Goal: Check status: Check status

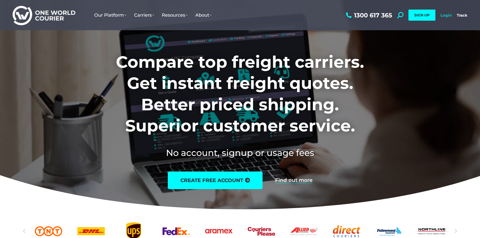
click at [443, 14] on link "Login" at bounding box center [445, 15] width 11 height 5
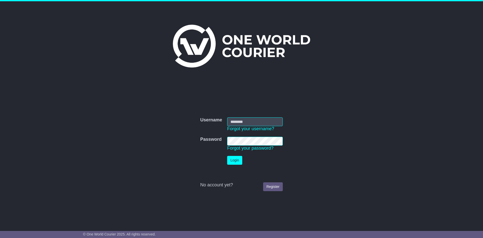
type input "**********"
click at [237, 163] on button "Login" at bounding box center [234, 160] width 15 height 9
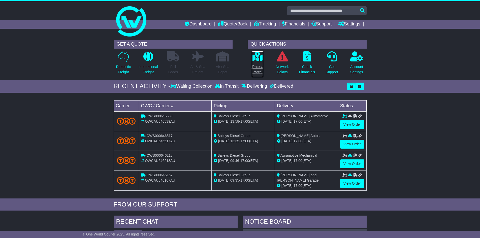
click at [261, 69] on p "Track a Parcel" at bounding box center [257, 69] width 12 height 11
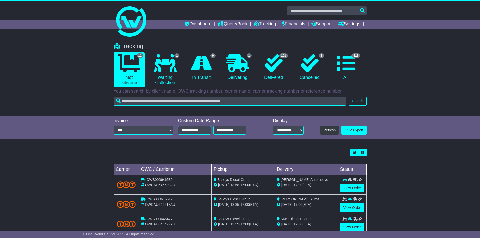
scroll to position [126, 0]
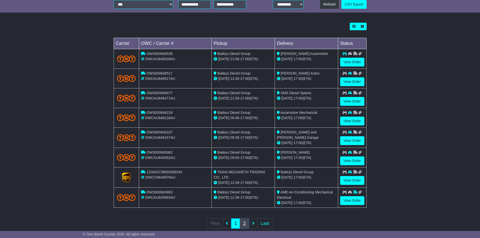
click at [244, 223] on link "2" at bounding box center [244, 223] width 9 height 10
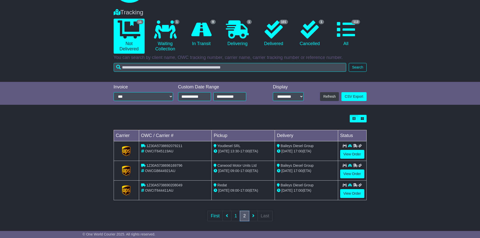
scroll to position [36, 0]
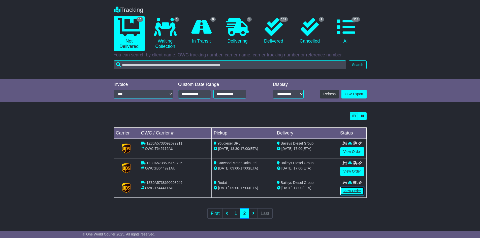
click at [348, 190] on link "View Order" at bounding box center [352, 191] width 24 height 9
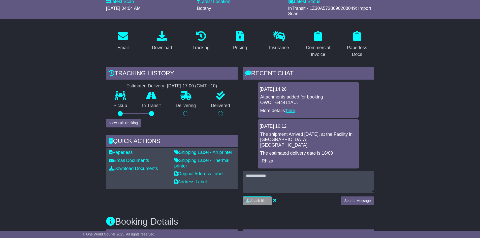
scroll to position [50, 0]
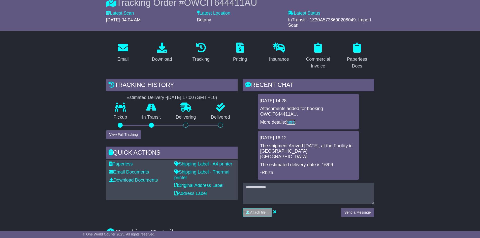
click at [291, 122] on link "here" at bounding box center [290, 122] width 9 height 5
click at [121, 134] on button "View Full Tracking" at bounding box center [123, 134] width 35 height 9
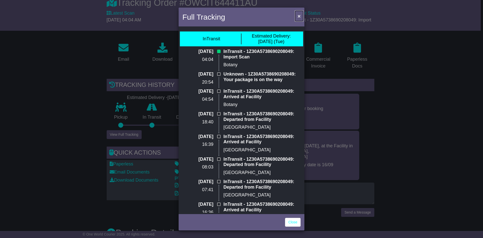
click at [297, 15] on button "×" at bounding box center [299, 16] width 8 height 10
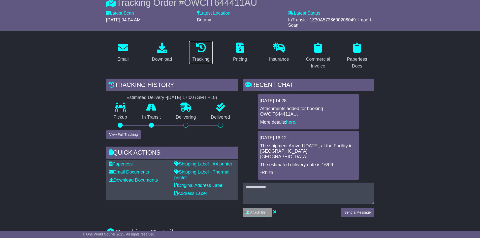
click at [204, 51] on icon at bounding box center [201, 48] width 10 height 10
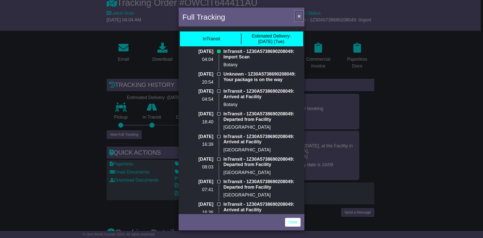
click at [300, 17] on span "×" at bounding box center [299, 16] width 3 height 6
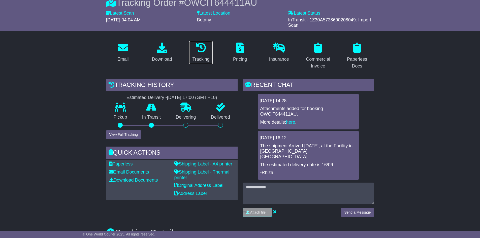
scroll to position [0, 0]
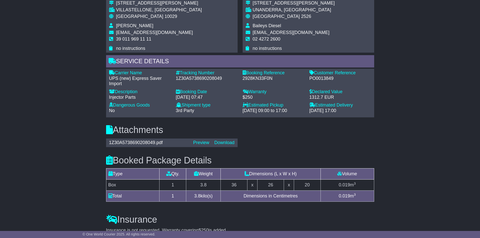
scroll to position [310, 0]
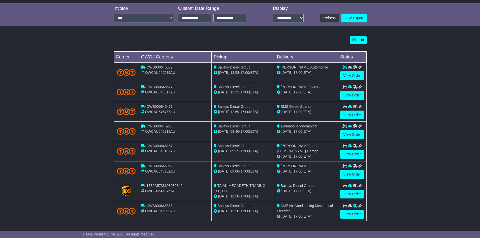
scroll to position [135, 0]
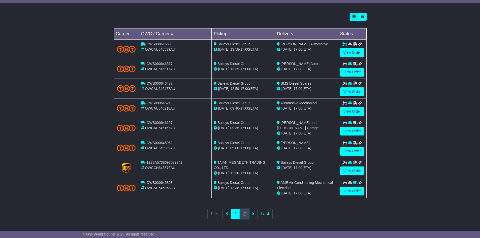
click at [248, 213] on link "2" at bounding box center [244, 214] width 9 height 10
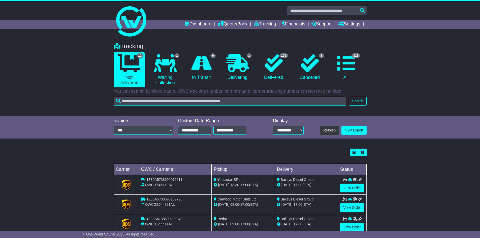
scroll to position [36, 0]
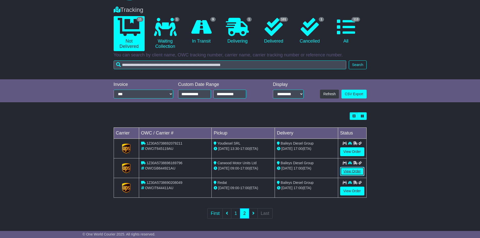
click at [351, 171] on link "View Order" at bounding box center [352, 171] width 24 height 9
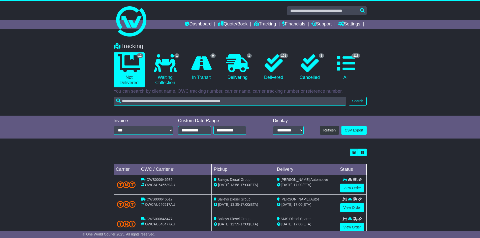
scroll to position [36, 0]
